Goal: Check status: Check status

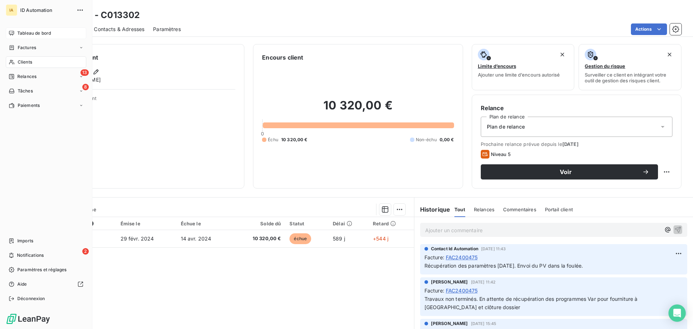
click at [32, 32] on span "Tableau de bord" at bounding box center [34, 33] width 34 height 6
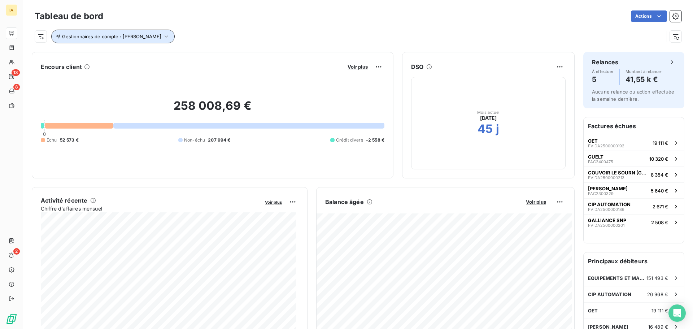
click at [163, 33] on icon "button" at bounding box center [166, 36] width 7 height 7
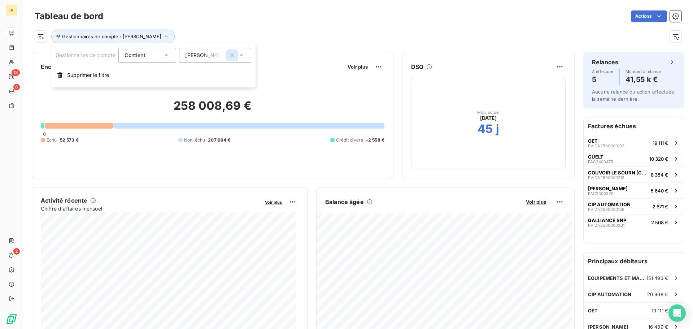
click at [236, 54] on icon "button" at bounding box center [232, 55] width 7 height 7
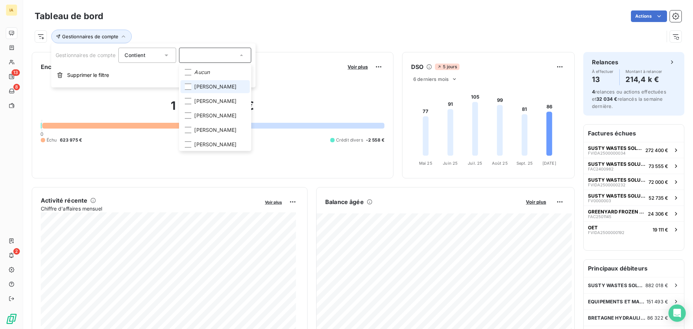
click at [205, 87] on span "[PERSON_NAME]" at bounding box center [215, 86] width 42 height 7
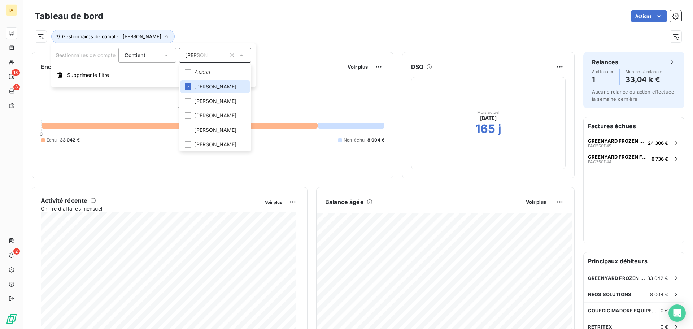
click at [289, 30] on div "Gestionnaires de compte : [PERSON_NAME]" at bounding box center [349, 37] width 629 height 14
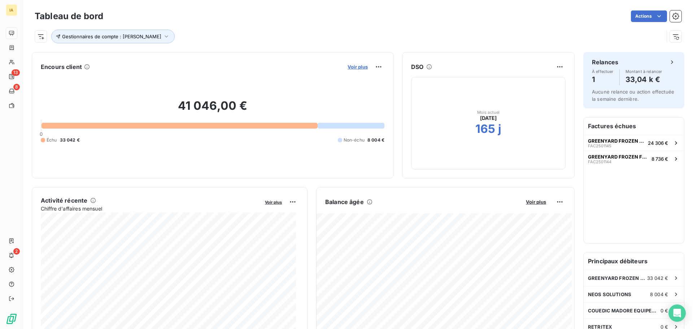
click at [351, 67] on span "Voir plus" at bounding box center [358, 67] width 20 height 6
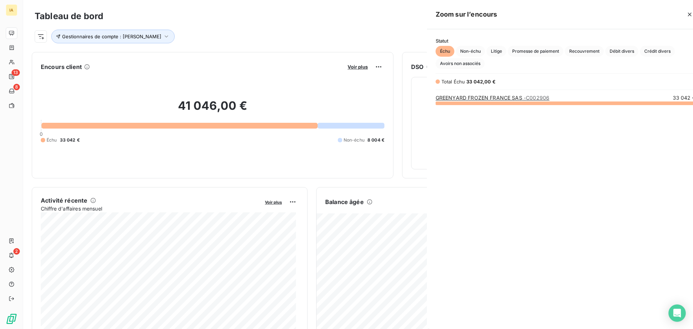
scroll to position [221, 272]
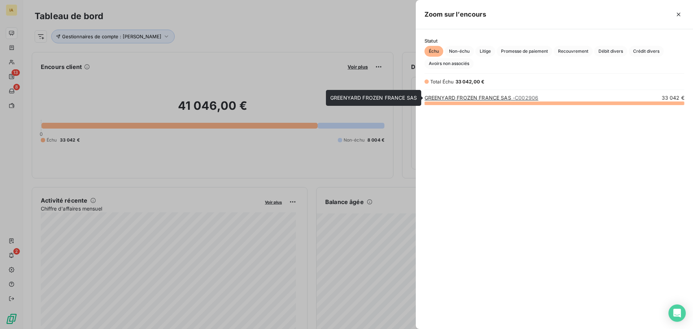
click at [465, 98] on link "GREENYARD FROZEN FRANCE SAS - C002906" at bounding box center [482, 98] width 114 height 6
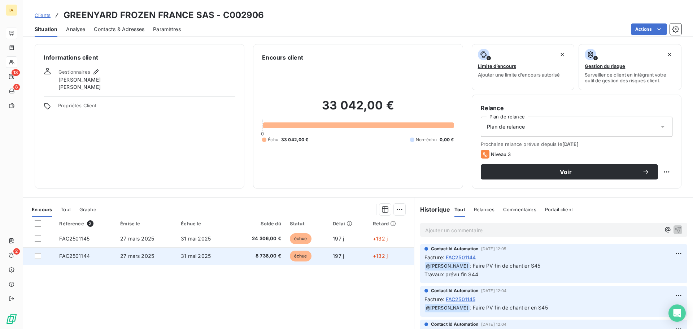
click at [182, 256] on span "31 mai 2025" at bounding box center [196, 256] width 30 height 6
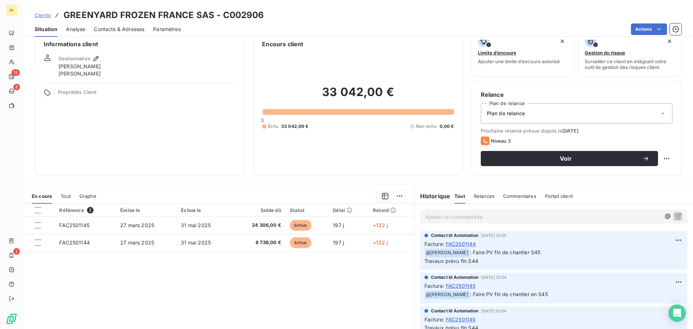
scroll to position [36, 0]
